Goal: Information Seeking & Learning: Learn about a topic

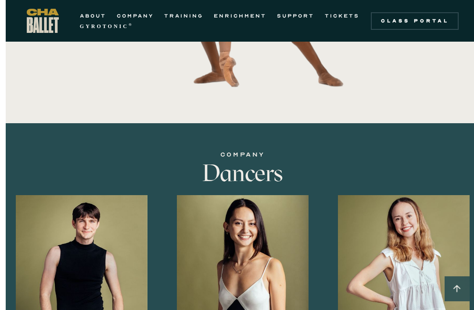
scroll to position [479, 0]
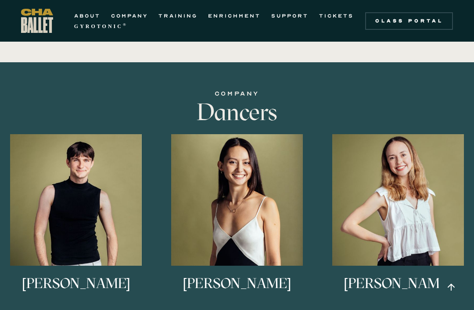
click at [0, 0] on img at bounding box center [0, 0] width 0 height 0
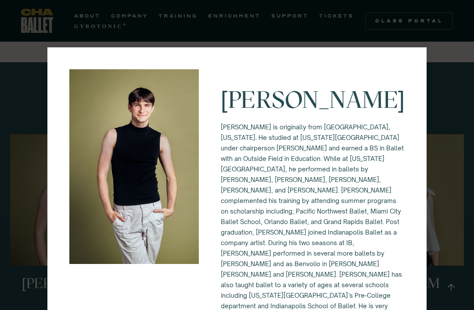
click at [450, 71] on div "Eli Diersing Eli Diersing is originally from Bloomington, Indiana. He studied a…" at bounding box center [237, 155] width 474 height 310
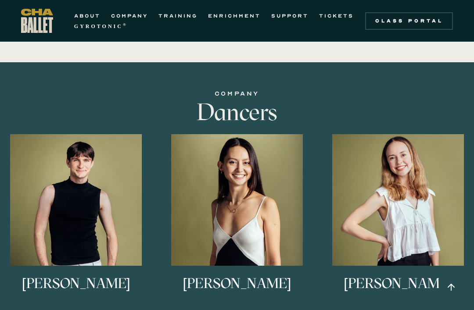
click at [0, 0] on img at bounding box center [0, 0] width 0 height 0
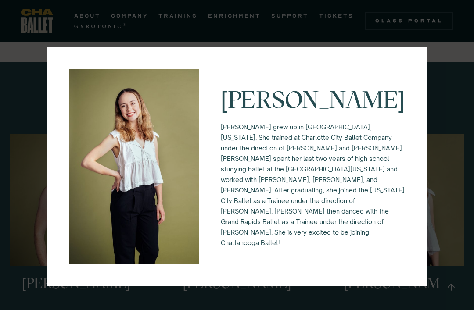
click at [437, 120] on div "Keira Holland Keira grew up in Waxhaw, North Carolina. She trained at Charlotte…" at bounding box center [237, 155] width 474 height 310
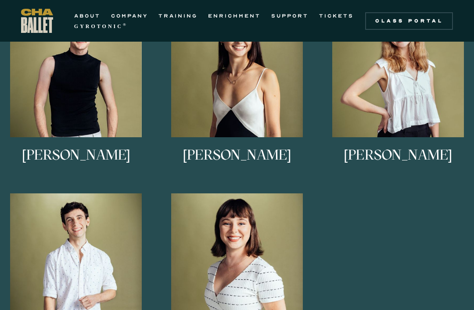
scroll to position [600, 0]
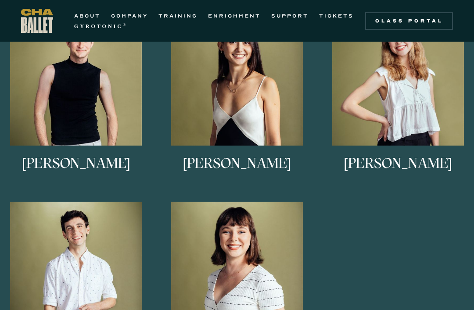
click at [0, 0] on img at bounding box center [0, 0] width 0 height 0
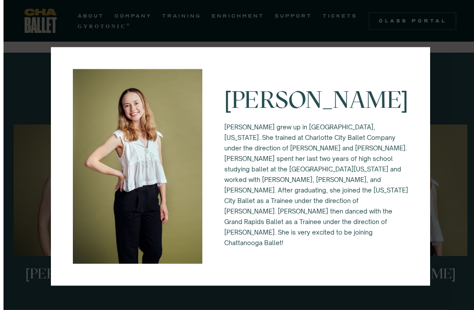
scroll to position [487, 0]
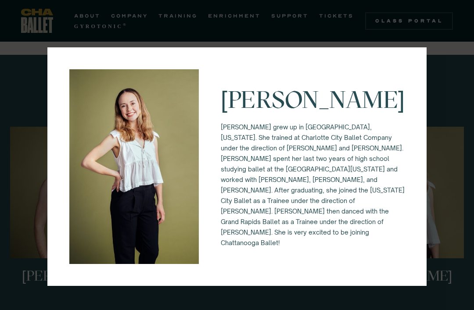
click at [426, 56] on div "Keira Holland Keira grew up in Waxhaw, North Carolina. She trained at Charlotte…" at bounding box center [236, 166] width 379 height 239
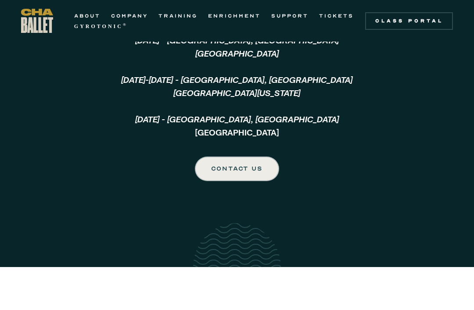
click at [133, 12] on link "COMPANY" at bounding box center [129, 16] width 37 height 11
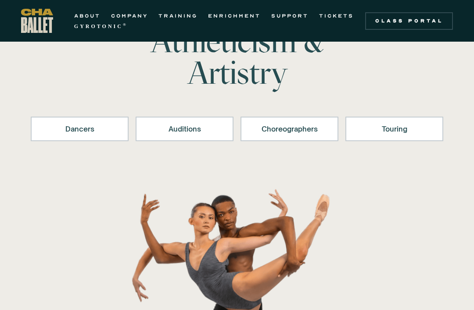
click at [68, 129] on div "Dancers" at bounding box center [79, 129] width 75 height 11
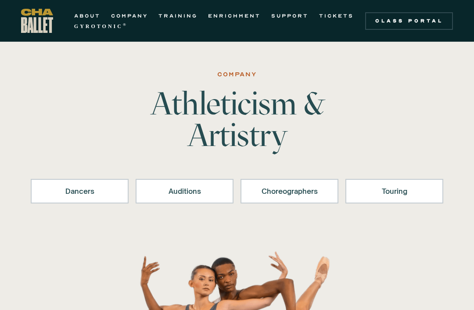
click at [163, 183] on link "Auditions" at bounding box center [185, 191] width 98 height 25
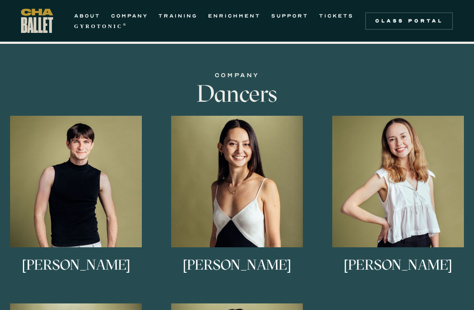
scroll to position [498, 0]
click at [229, 11] on link "ENRICHMENT" at bounding box center [234, 16] width 53 height 11
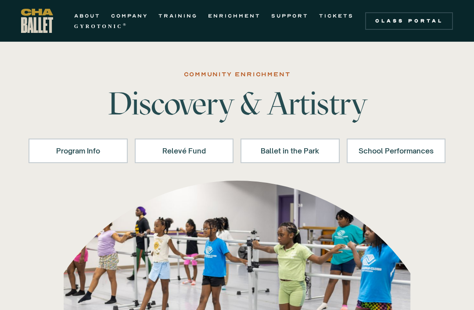
click at [74, 28] on strong "GYROTONIC" at bounding box center [98, 26] width 49 height 6
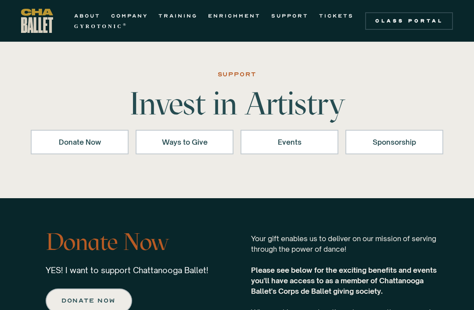
click at [248, 6] on div "ABOUT COMPANY TRAINING ENRICHMENT SUPPORT TICKETS GYROTONIC ® Information Style…" at bounding box center [237, 21] width 474 height 42
click at [249, 11] on link "ENRICHMENT" at bounding box center [234, 16] width 53 height 11
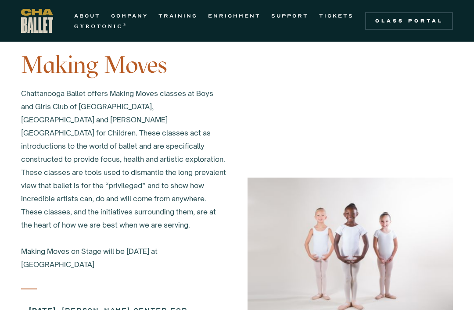
scroll to position [437, 0]
click at [339, 14] on link "TICKETS" at bounding box center [336, 16] width 35 height 11
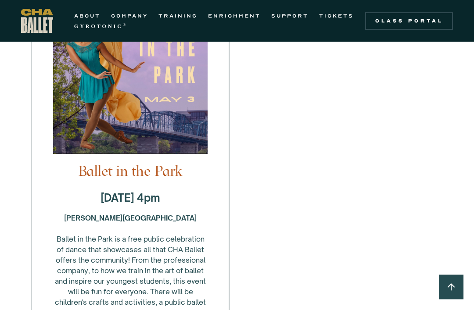
scroll to position [1181, 0]
click at [167, 16] on link "TRAINING" at bounding box center [177, 16] width 39 height 11
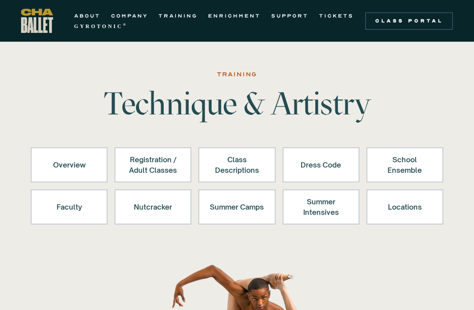
click at [147, 212] on div "Nutcracker" at bounding box center [153, 207] width 54 height 21
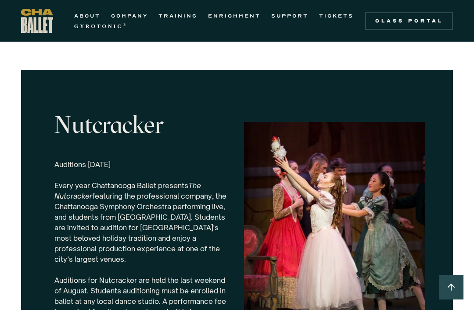
scroll to position [2717, 0]
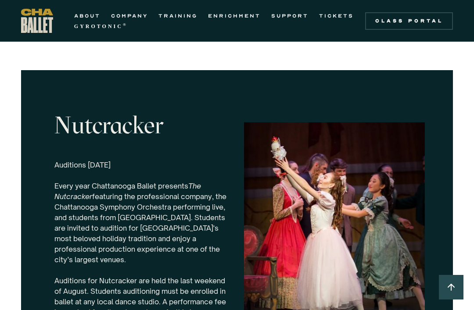
click at [406, 141] on img at bounding box center [334, 231] width 181 height 219
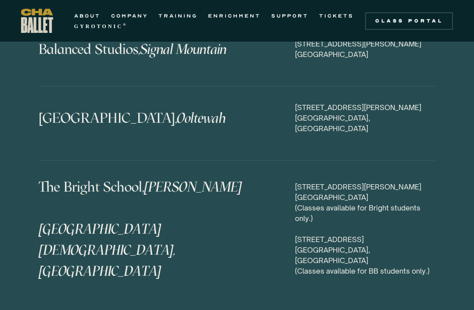
scroll to position [4341, 0]
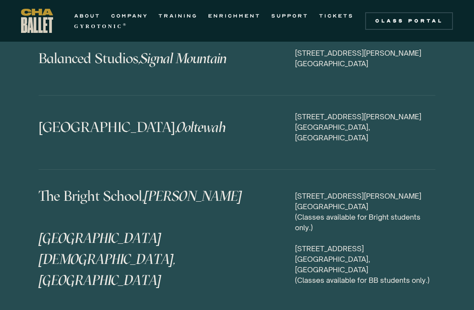
click at [252, 17] on link "ENRICHMENT" at bounding box center [234, 16] width 53 height 11
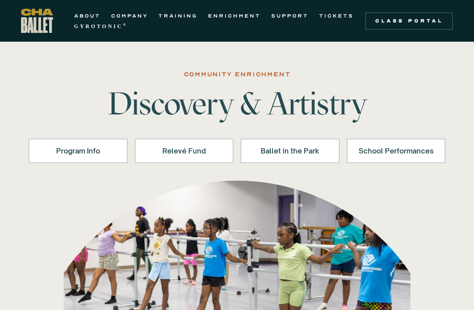
click at [426, 157] on link "School Performances" at bounding box center [396, 151] width 99 height 25
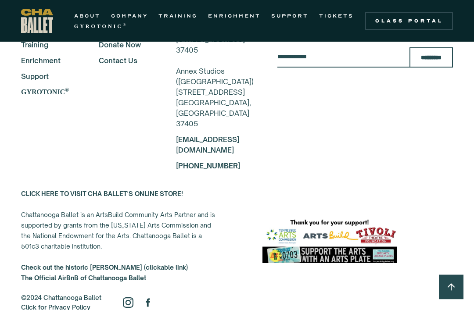
scroll to position [2301, 0]
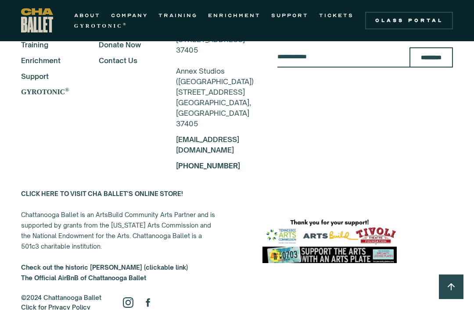
click at [178, 19] on link "TRAINING" at bounding box center [177, 16] width 39 height 11
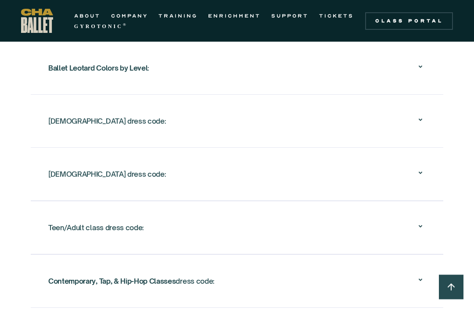
scroll to position [1539, 0]
click at [418, 69] on icon at bounding box center [420, 66] width 11 height 11
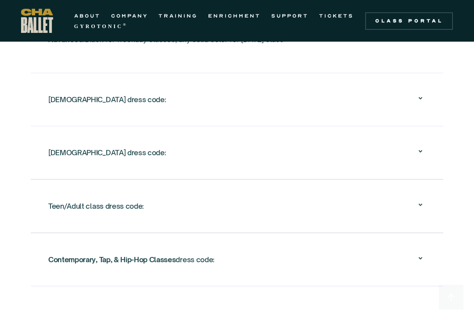
scroll to position [1715, 0]
click at [422, 101] on icon at bounding box center [420, 98] width 11 height 11
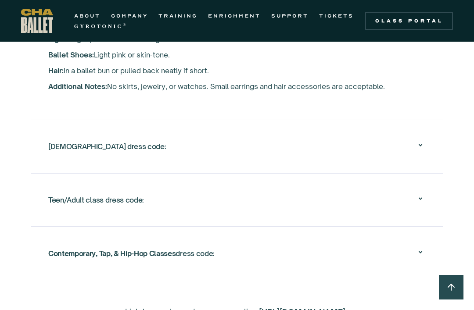
scroll to position [1667, 0]
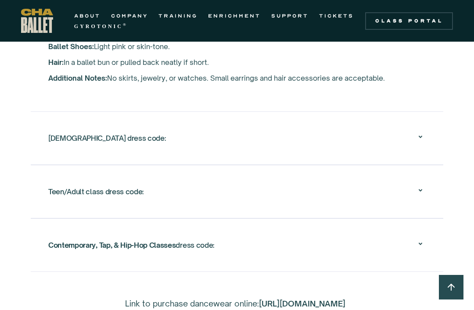
click at [422, 135] on icon at bounding box center [420, 137] width 11 height 11
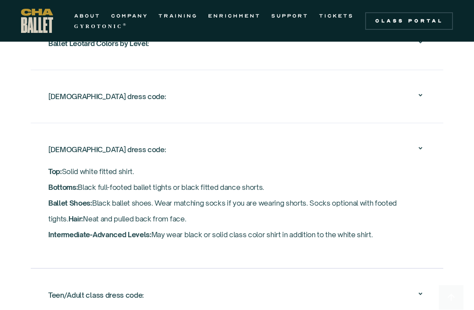
scroll to position [1573, 0]
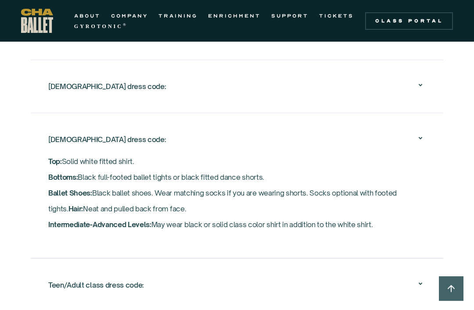
click at [90, 274] on div "Teen/Adult class dress code:" at bounding box center [237, 285] width 378 height 28
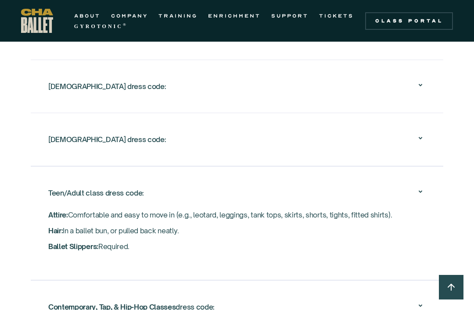
click at [375, 201] on div "Teen/Adult class dress code:" at bounding box center [237, 193] width 378 height 28
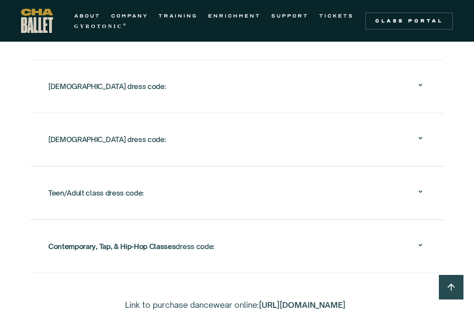
scroll to position [1569, 0]
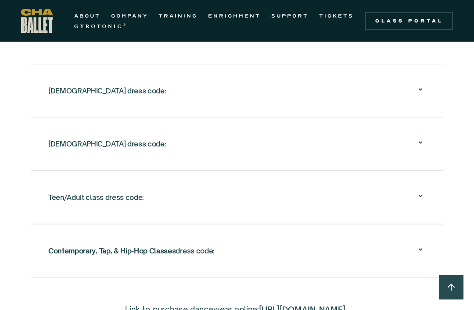
click at [370, 206] on div "Teen/Adult class dress code:" at bounding box center [237, 197] width 378 height 28
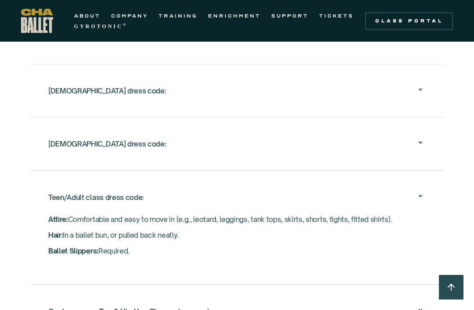
click at [378, 209] on div "Teen/Adult class dress code:" at bounding box center [237, 197] width 378 height 28
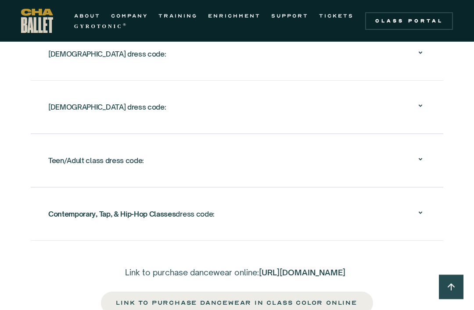
click at [369, 217] on div "Contemporary, Tap, & Hip-Hop Classes dress code:" at bounding box center [237, 215] width 378 height 28
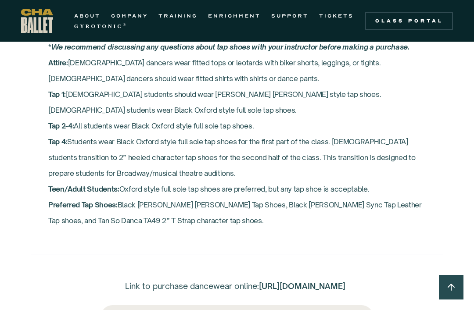
scroll to position [1931, 0]
